Goal: Navigation & Orientation: Find specific page/section

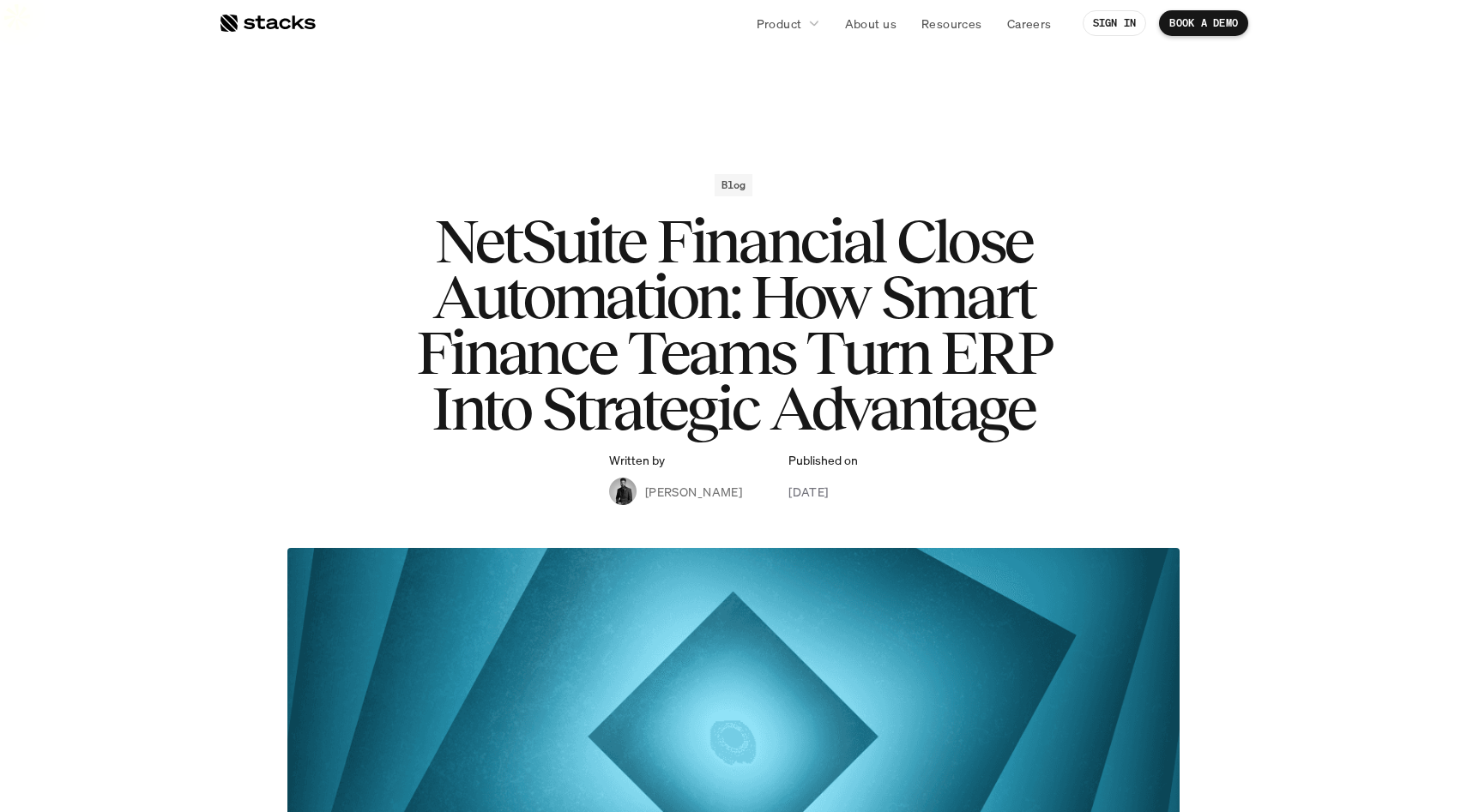
click at [259, 18] on div at bounding box center [268, 22] width 97 height 20
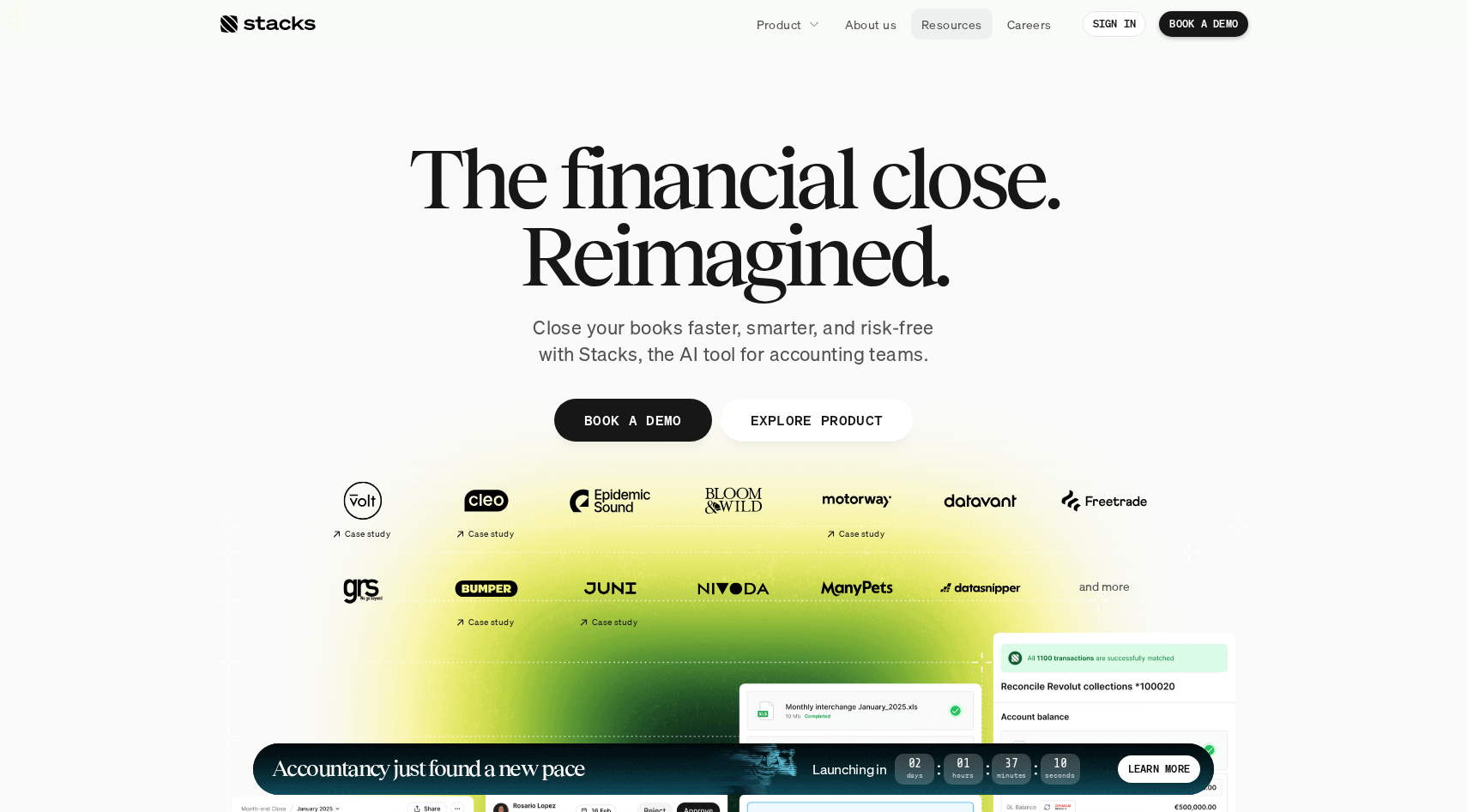
click at [965, 27] on p "Resources" at bounding box center [952, 24] width 61 height 18
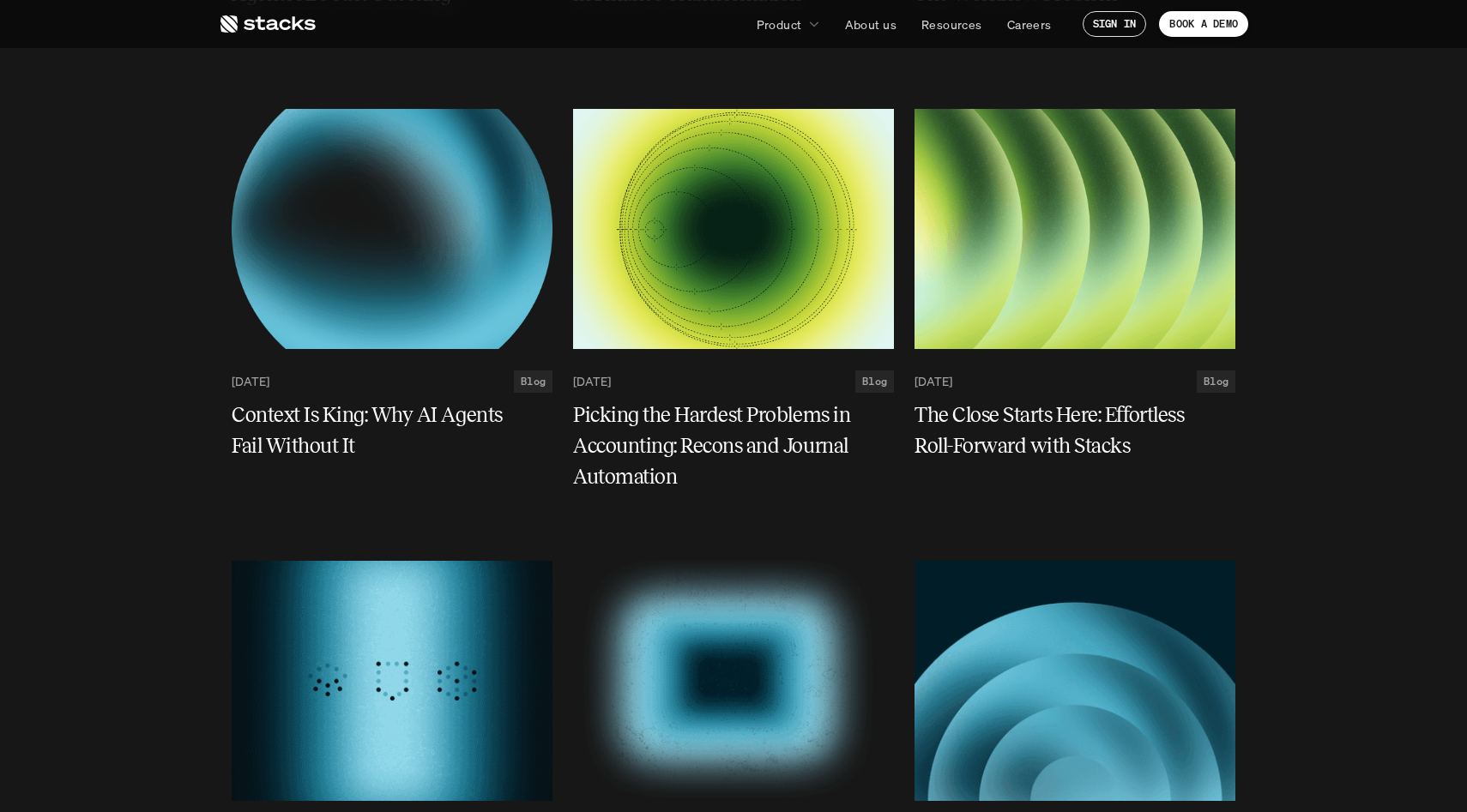
scroll to position [266, 0]
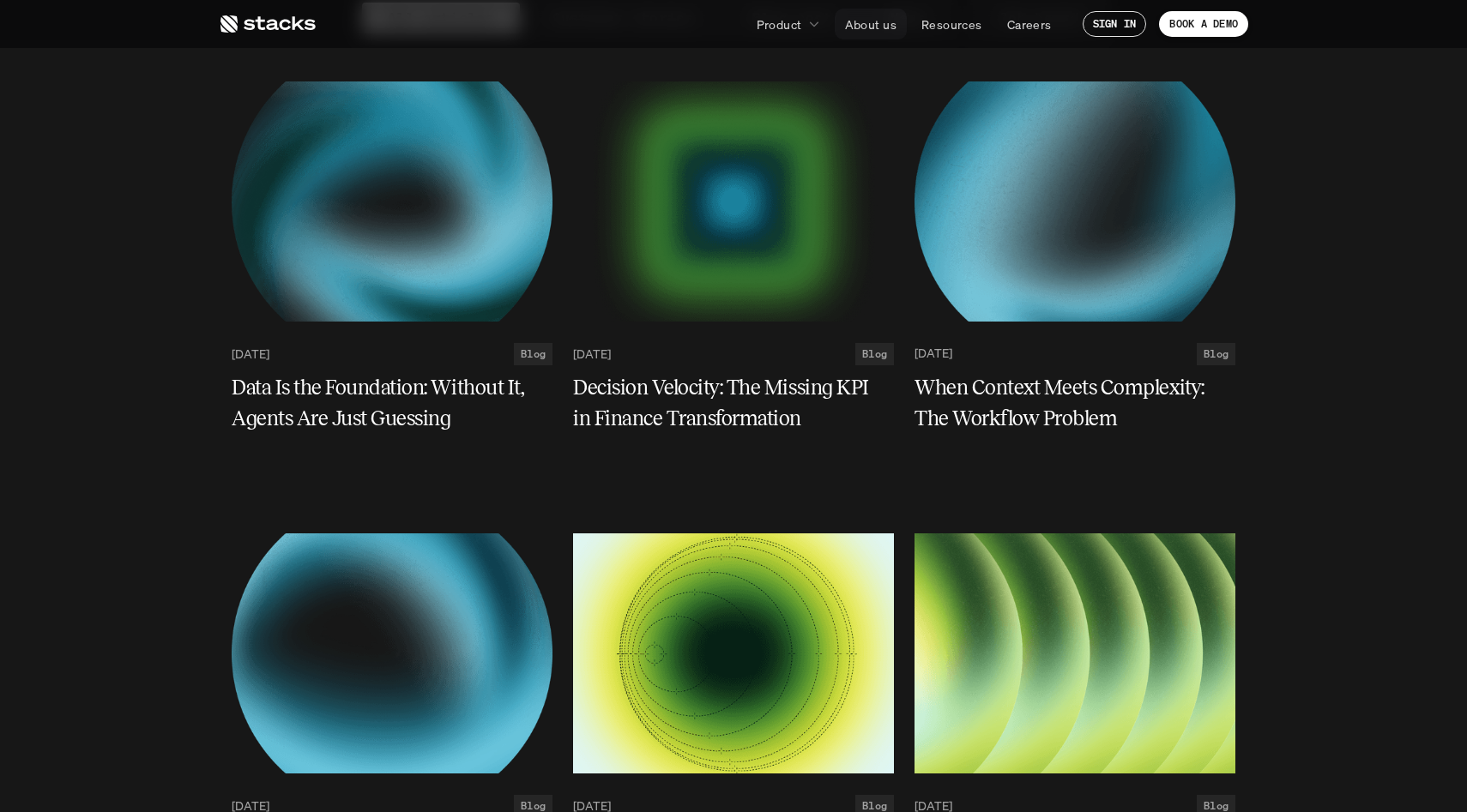
click at [853, 25] on p "About us" at bounding box center [871, 24] width 52 height 18
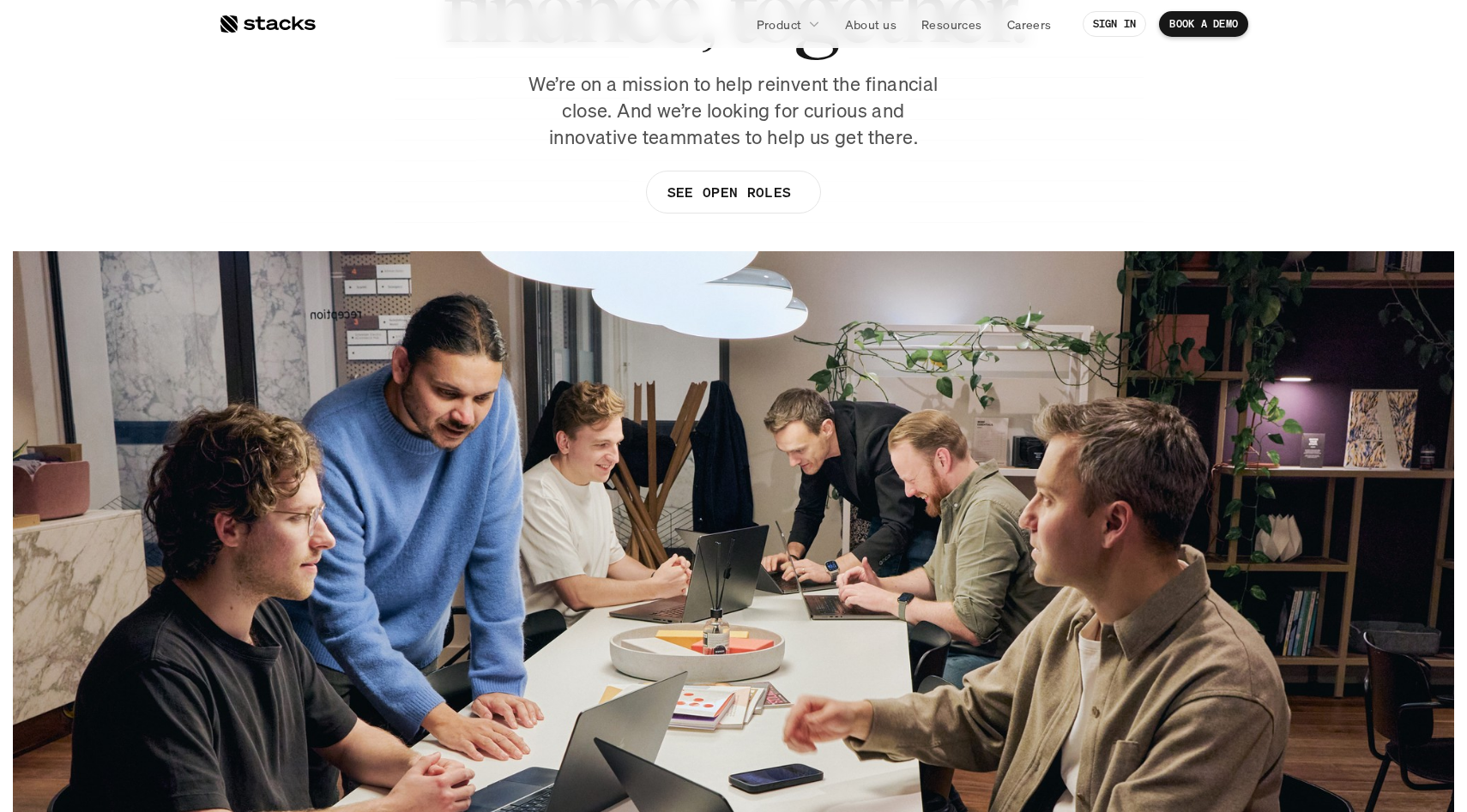
scroll to position [889, 0]
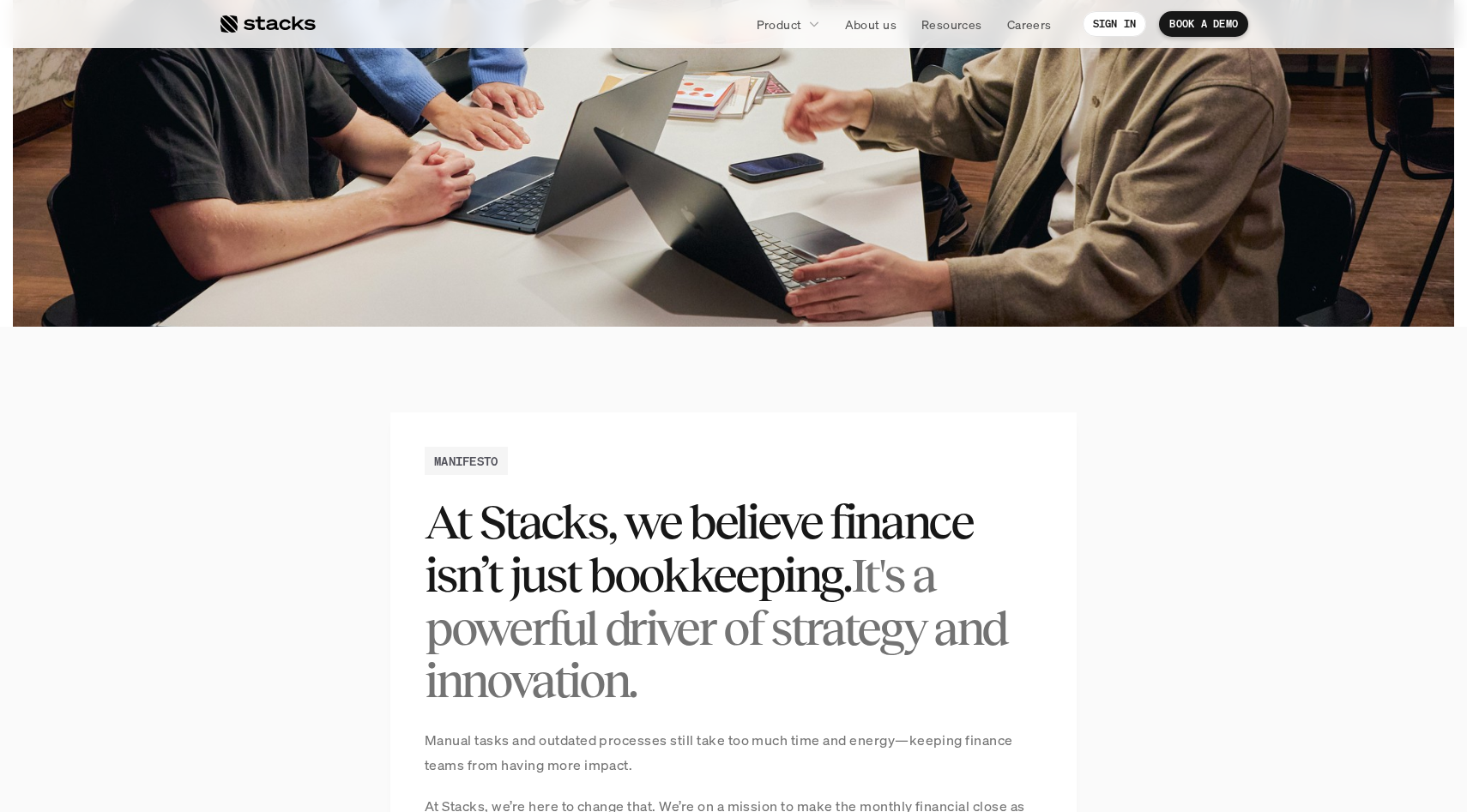
click at [787, 30] on p "Product" at bounding box center [779, 24] width 46 height 18
click at [809, 23] on icon at bounding box center [814, 23] width 12 height 12
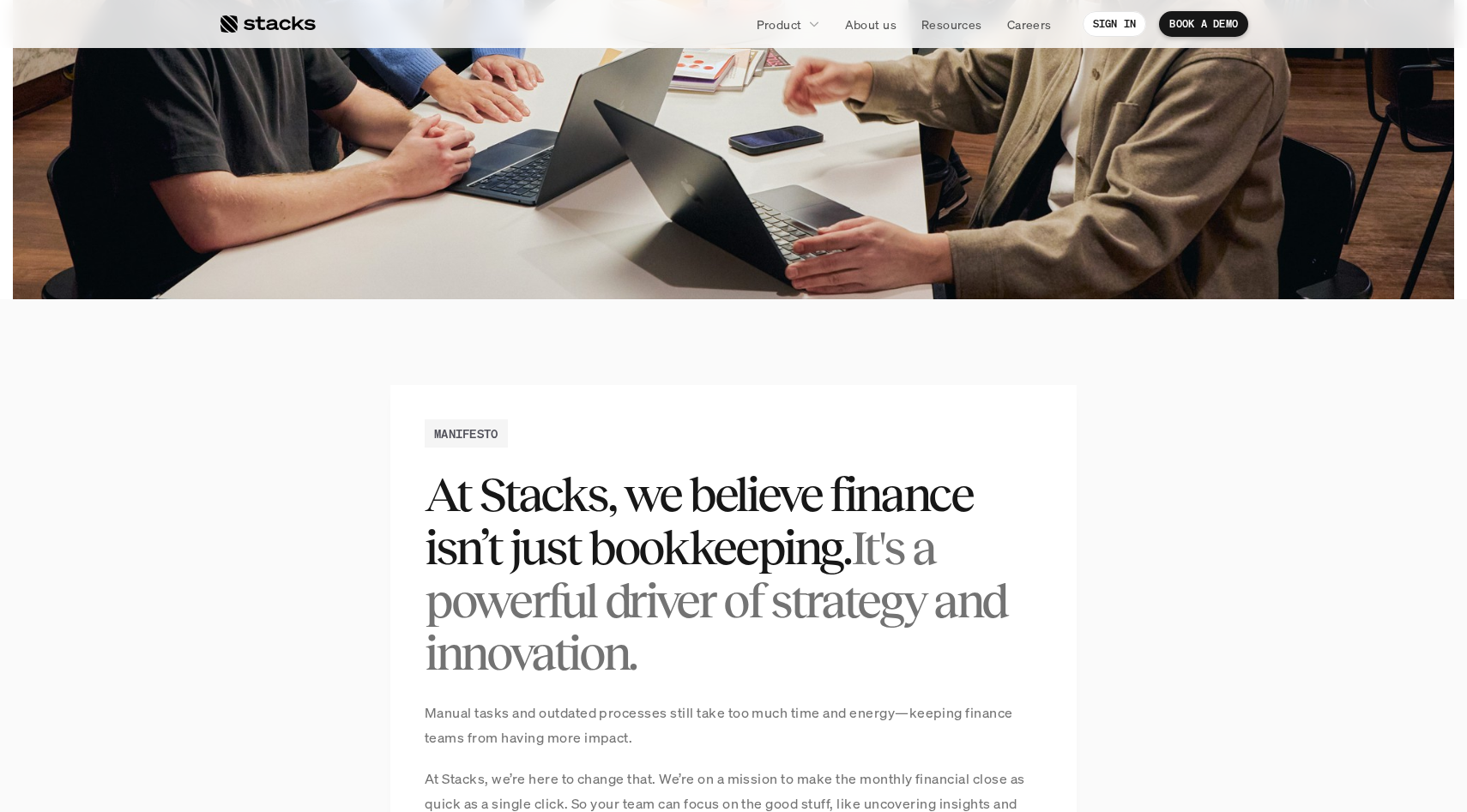
scroll to position [0, 0]
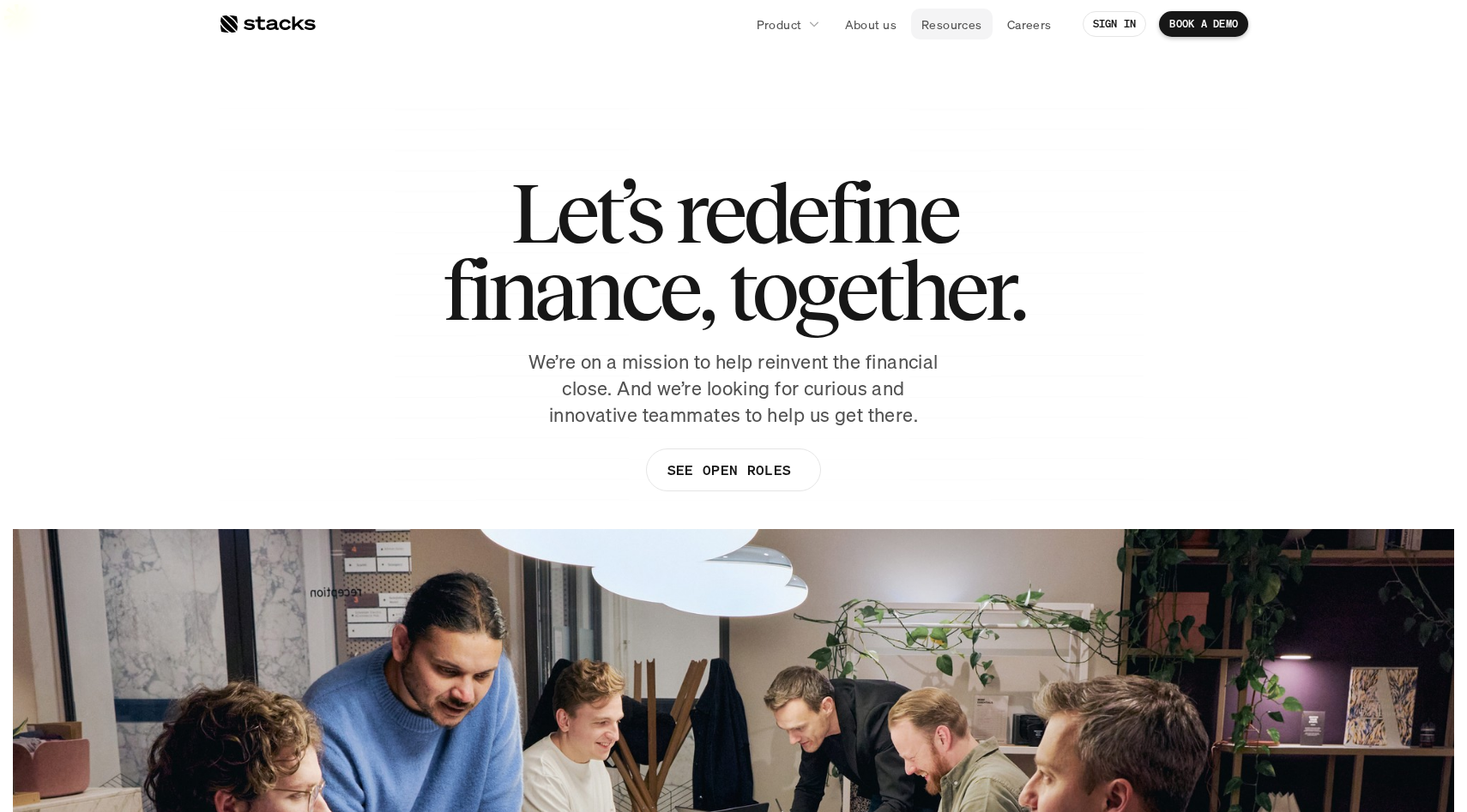
click at [958, 28] on p "Resources" at bounding box center [952, 24] width 61 height 18
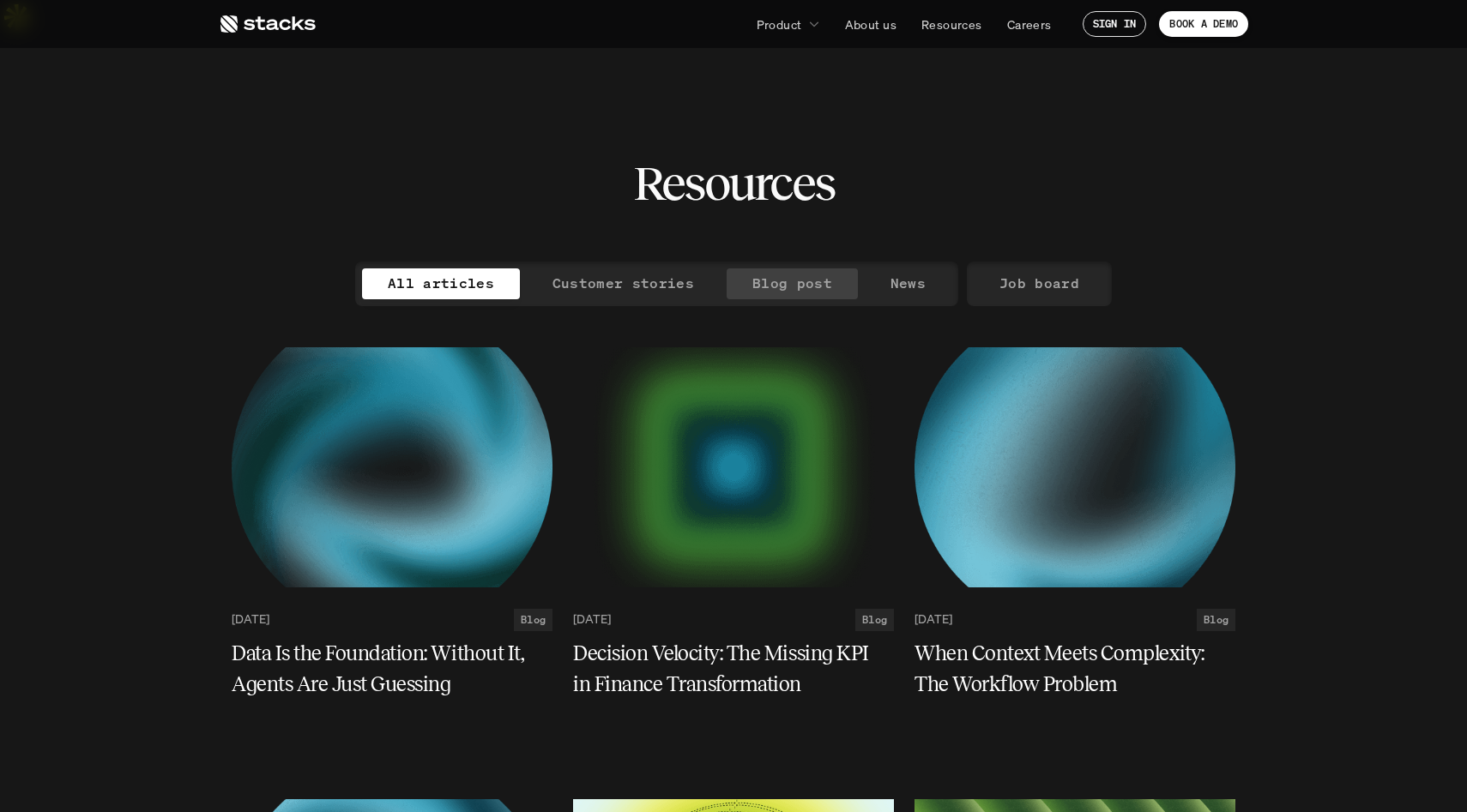
click at [760, 271] on p "Blog post" at bounding box center [792, 283] width 80 height 25
click at [249, 25] on use at bounding box center [268, 24] width 95 height 18
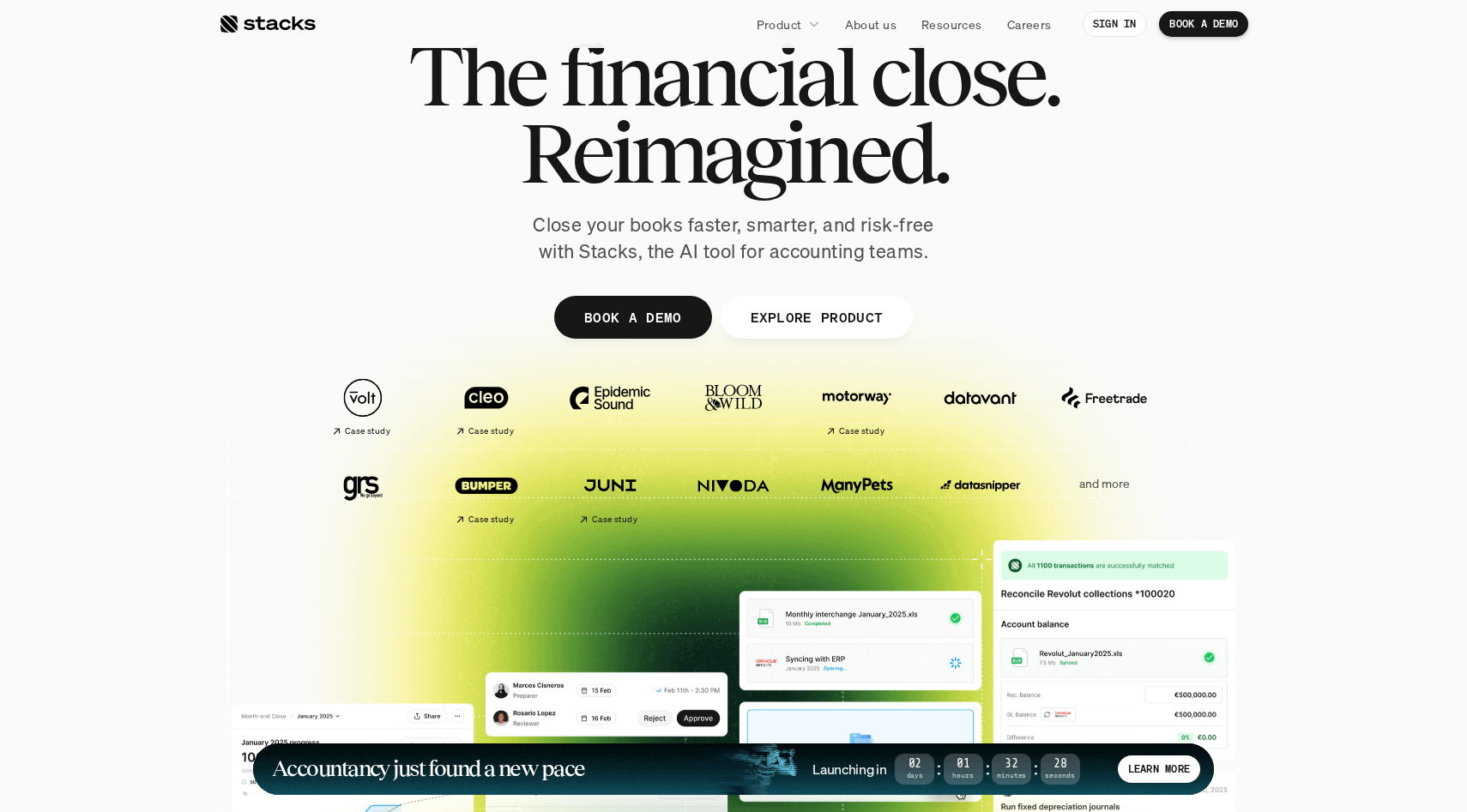
scroll to position [118, 0]
